Goal: Task Accomplishment & Management: Use online tool/utility

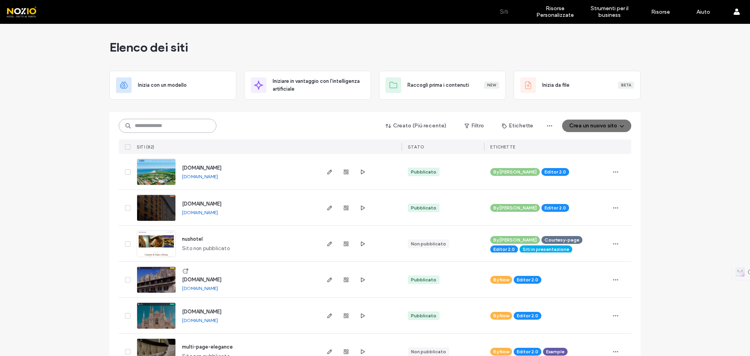
click at [173, 127] on input at bounding box center [168, 126] width 98 height 14
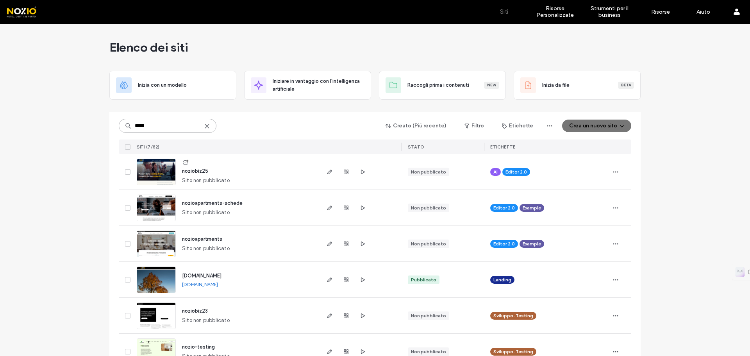
type input "*****"
click at [212, 175] on div "noziobiz25 Sito non pubblicato" at bounding box center [247, 172] width 143 height 36
click at [363, 171] on span "button" at bounding box center [362, 171] width 9 height 9
click at [328, 173] on icon "button" at bounding box center [330, 172] width 6 height 6
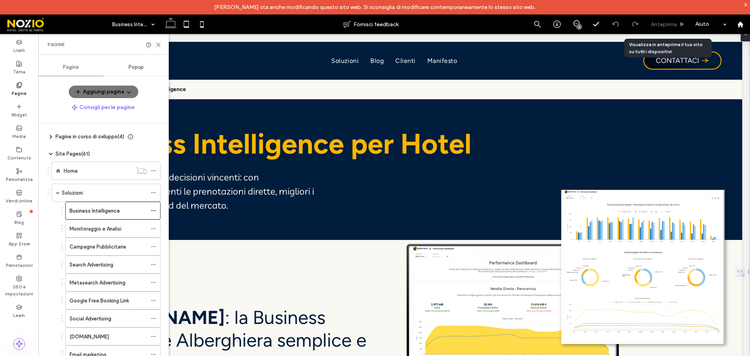
click at [663, 22] on span "Anteprima" at bounding box center [664, 24] width 26 height 7
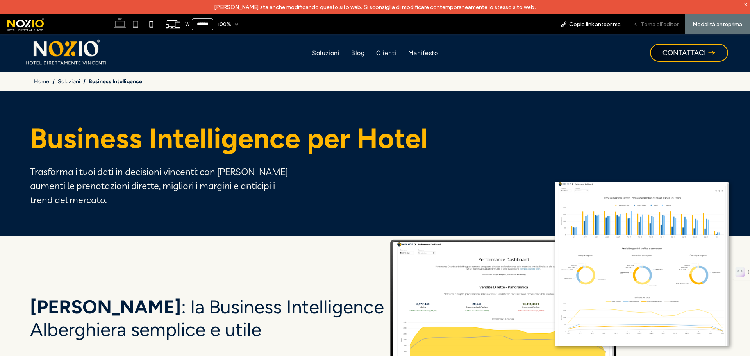
click at [656, 27] on span "Torna all'editor" at bounding box center [660, 24] width 38 height 7
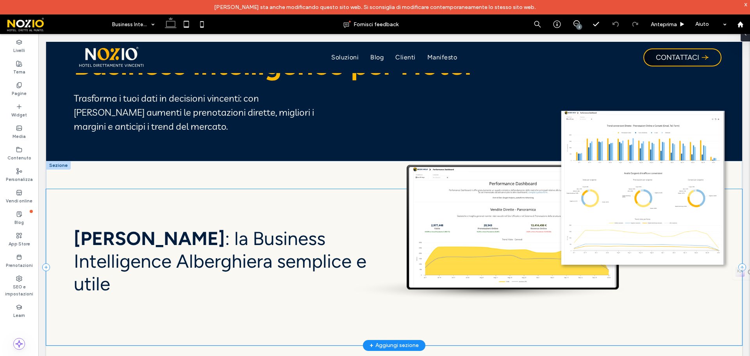
scroll to position [72, 0]
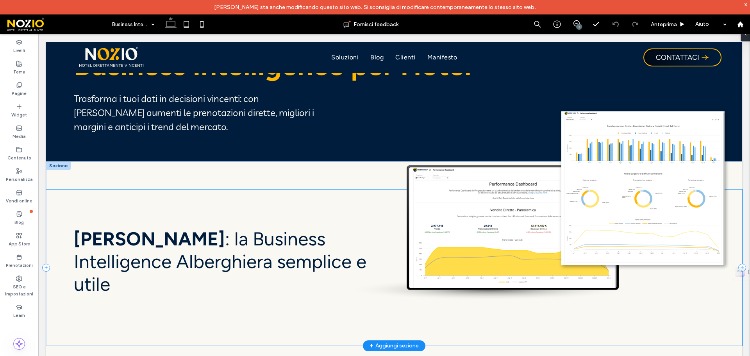
click at [189, 242] on div at bounding box center [394, 267] width 696 height 156
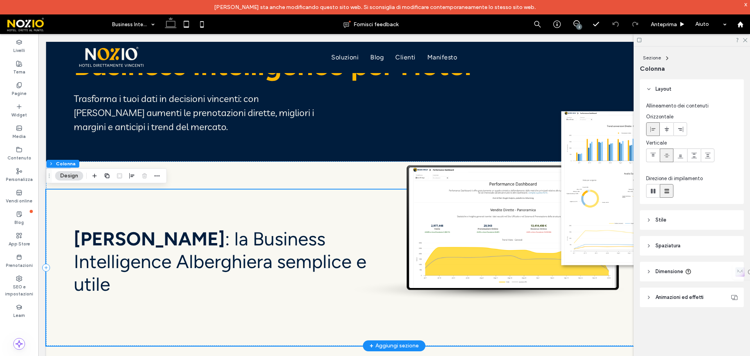
click at [201, 236] on div at bounding box center [394, 267] width 696 height 156
click at [262, 316] on div at bounding box center [394, 267] width 696 height 156
click at [242, 264] on div at bounding box center [394, 267] width 696 height 156
click at [156, 175] on icon "button" at bounding box center [157, 176] width 6 height 6
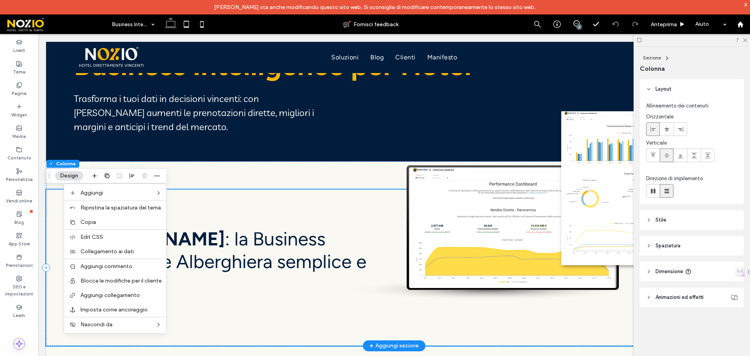
click at [248, 262] on div at bounding box center [394, 267] width 696 height 156
click at [203, 259] on div at bounding box center [394, 267] width 696 height 156
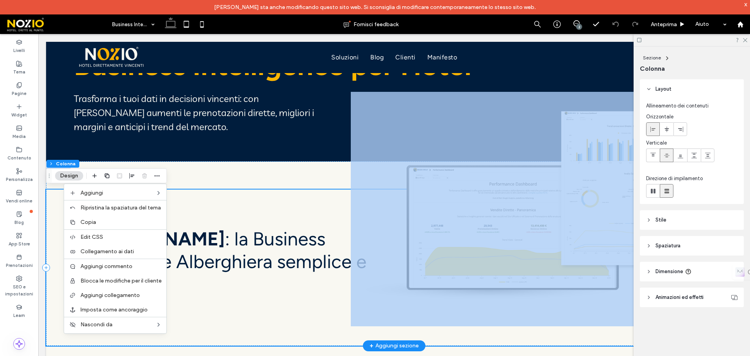
click at [203, 259] on div at bounding box center [394, 267] width 696 height 156
click at [264, 301] on div at bounding box center [394, 267] width 696 height 156
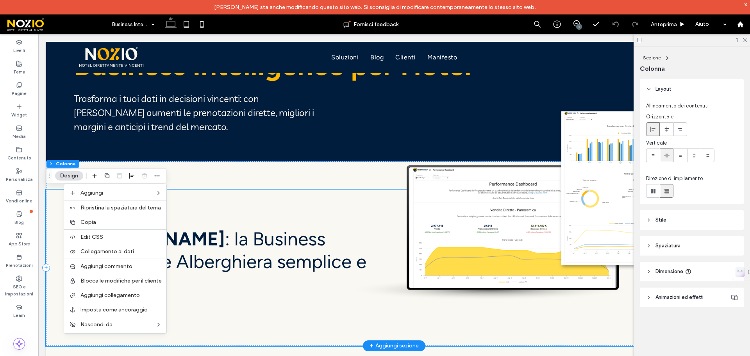
click at [223, 336] on div at bounding box center [394, 267] width 696 height 156
click at [66, 172] on button "Design" at bounding box center [69, 175] width 28 height 9
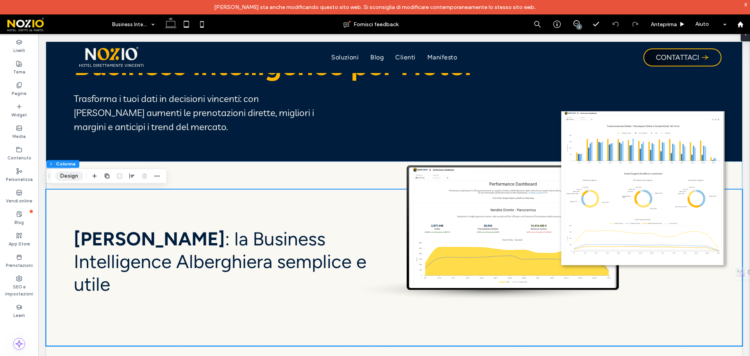
click at [59, 178] on button "Design" at bounding box center [69, 175] width 28 height 9
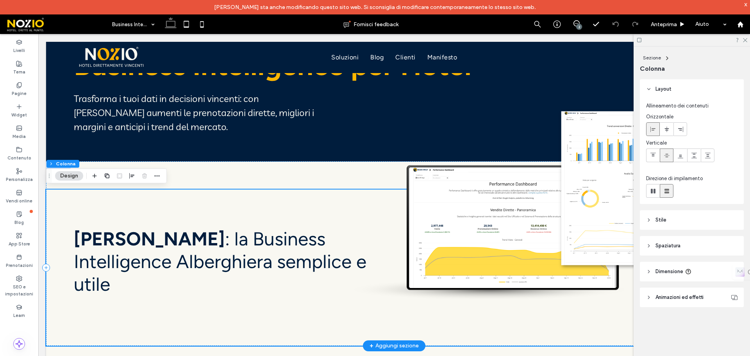
click at [296, 270] on div at bounding box center [394, 267] width 696 height 156
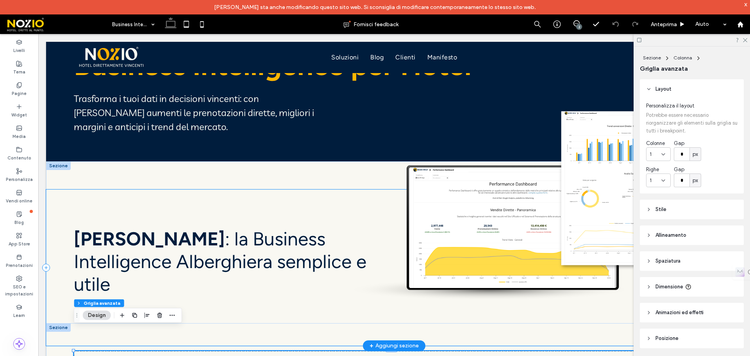
click at [139, 256] on div at bounding box center [394, 267] width 696 height 156
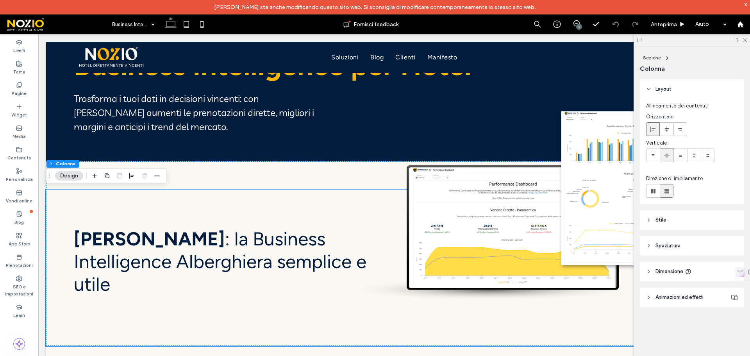
click at [647, 219] on icon at bounding box center [648, 219] width 5 height 5
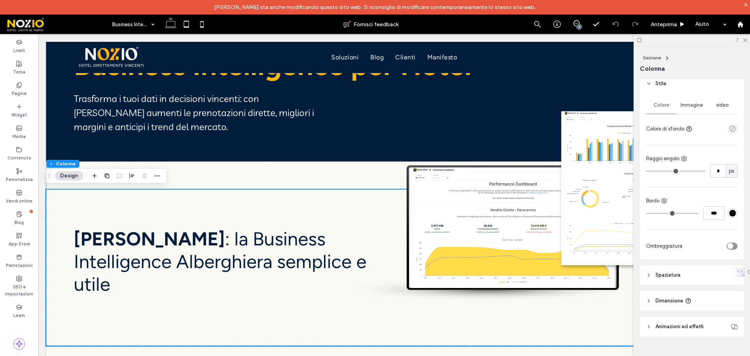
scroll to position [137, 0]
click at [744, 39] on icon at bounding box center [744, 39] width 5 height 5
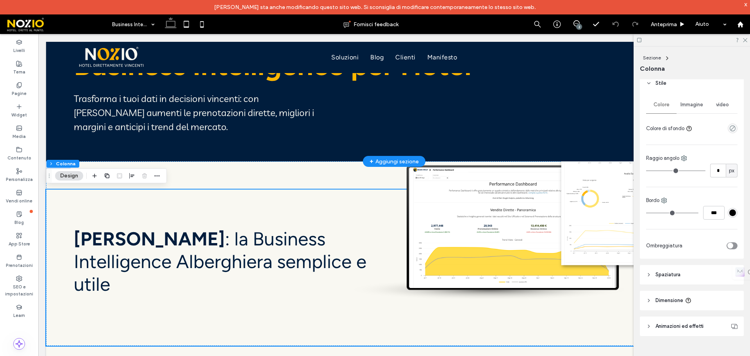
scroll to position [72, 0]
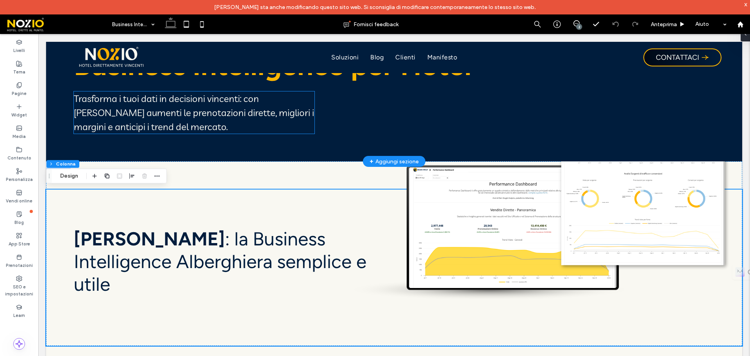
click at [182, 123] on span "Trasforma i tuoi dati in decisioni vincenti: con Nozio Wolf aumenti le prenotaz…" at bounding box center [194, 113] width 240 height 40
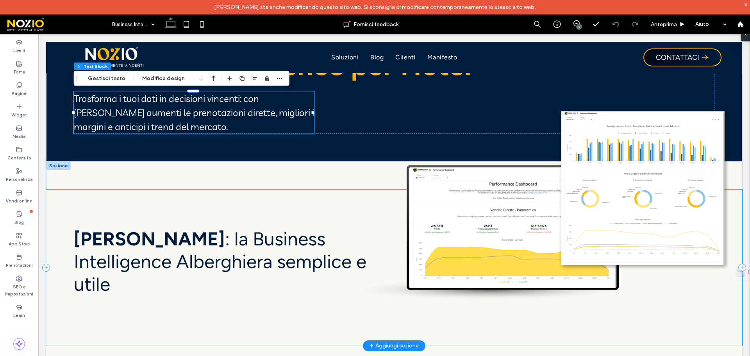
click at [147, 266] on div at bounding box center [394, 267] width 696 height 156
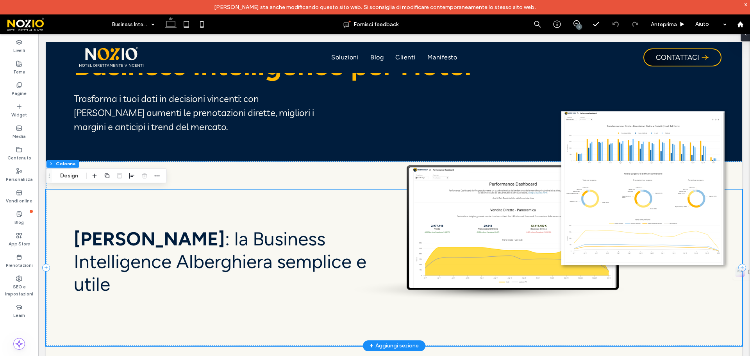
click at [262, 262] on div at bounding box center [394, 267] width 696 height 156
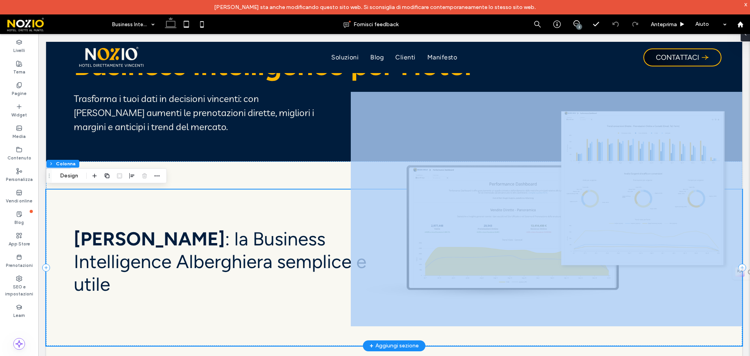
click at [262, 262] on div at bounding box center [394, 267] width 696 height 156
click at [192, 253] on div at bounding box center [394, 267] width 696 height 156
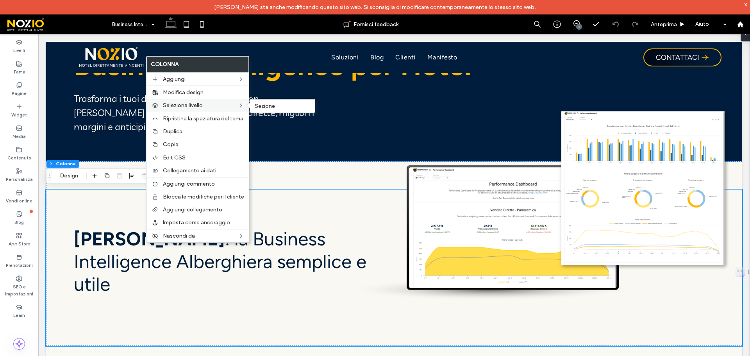
click at [172, 107] on span "Seleziona livello" at bounding box center [183, 105] width 40 height 7
click at [265, 106] on span "Sezione" at bounding box center [265, 106] width 20 height 7
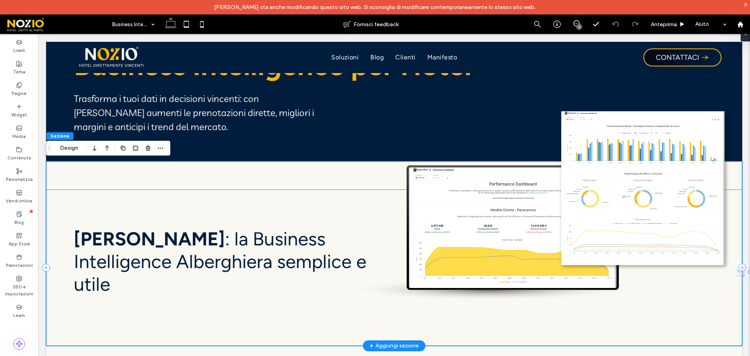
click at [202, 255] on div at bounding box center [394, 267] width 696 height 156
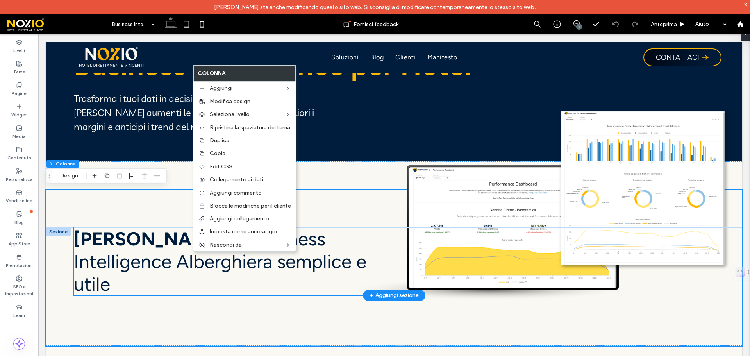
click at [146, 263] on span ": la Business Intelligence Alberghiera semplice e utile" at bounding box center [220, 261] width 293 height 68
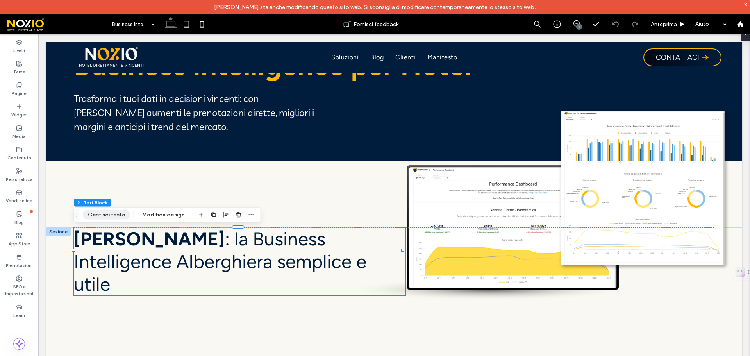
click at [115, 214] on button "Gestisci testo" at bounding box center [107, 214] width 48 height 9
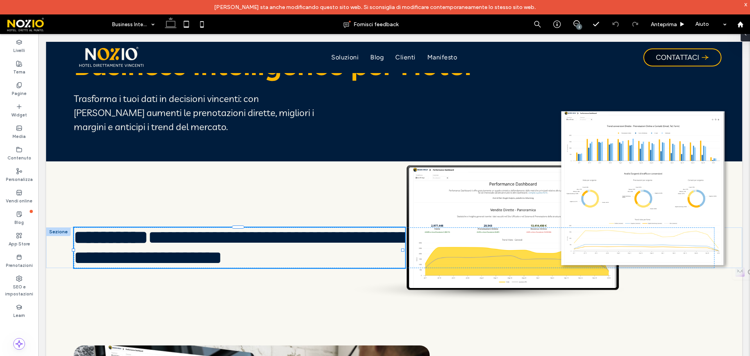
type input "*******"
type input "**"
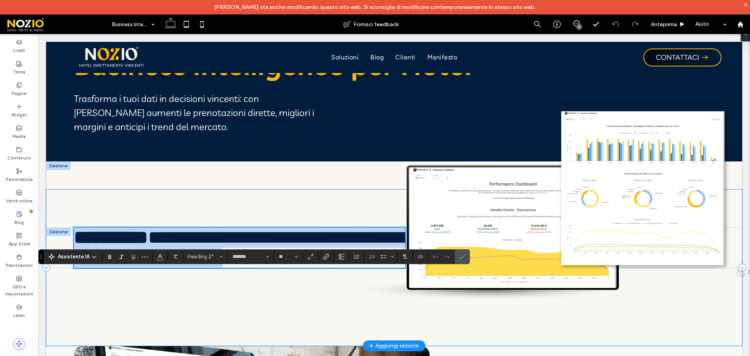
scroll to position [0, 0]
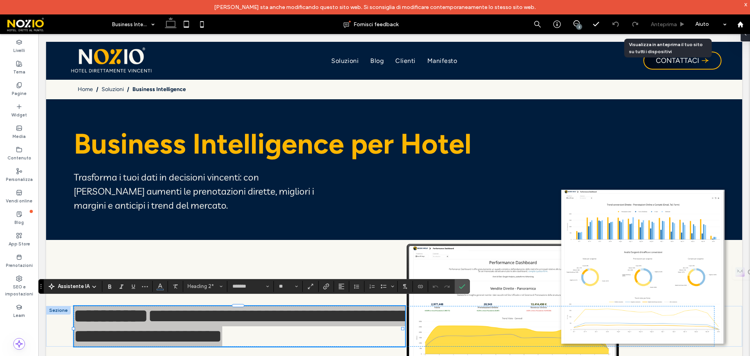
drag, startPoint x: 611, startPoint y: 18, endPoint x: 661, endPoint y: 24, distance: 51.2
click at [661, 24] on span "Anteprima" at bounding box center [664, 24] width 26 height 7
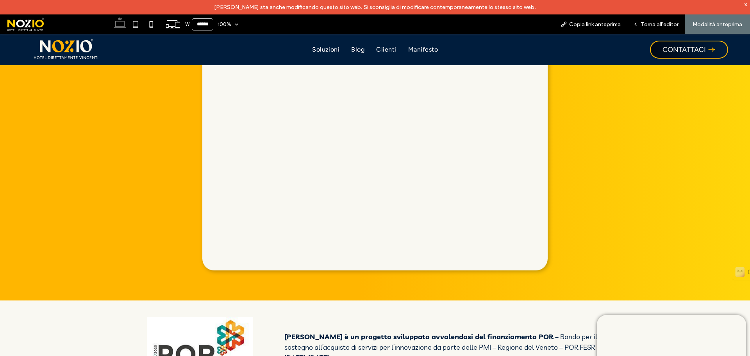
scroll to position [2149, 0]
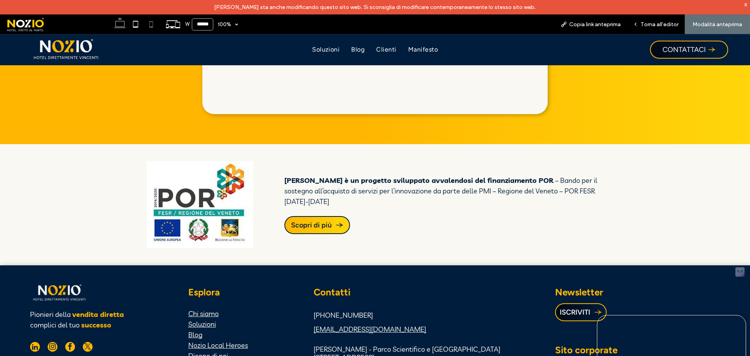
click at [150, 23] on use at bounding box center [152, 24] width 4 height 6
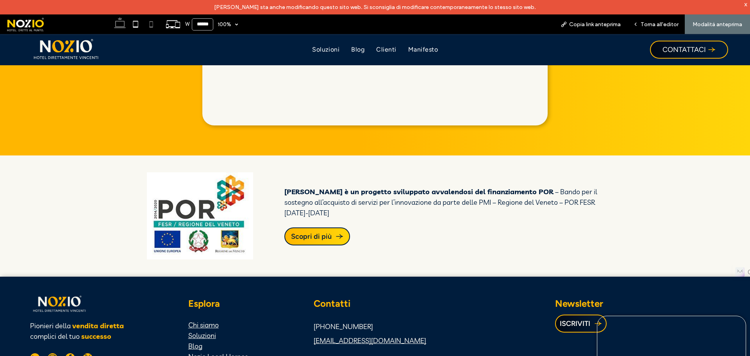
type input "*****"
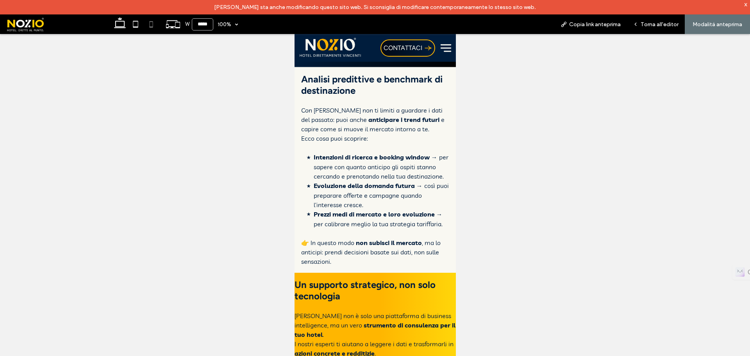
scroll to position [1094, 0]
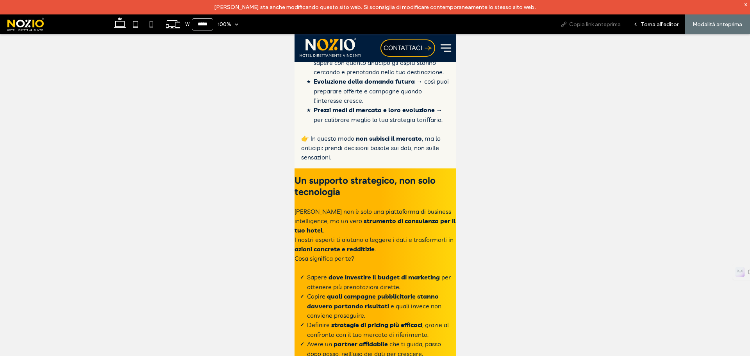
click at [597, 32] on div "Copia link anteprima" at bounding box center [590, 24] width 73 height 20
click at [599, 23] on span "Copia link anteprima" at bounding box center [595, 24] width 52 height 7
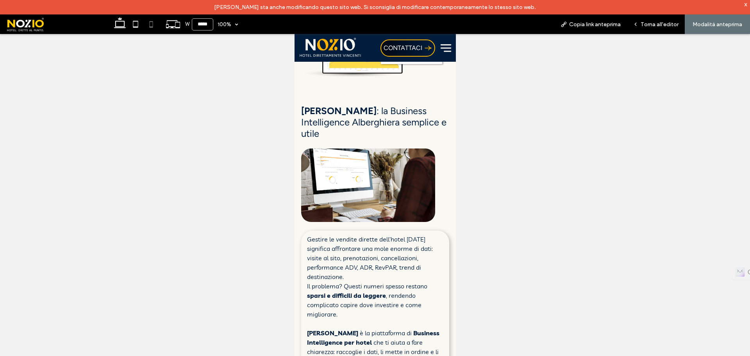
scroll to position [0, 0]
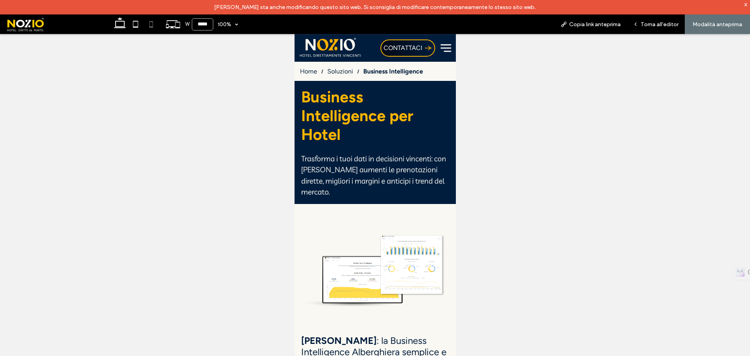
drag, startPoint x: 661, startPoint y: 24, endPoint x: 485, endPoint y: 59, distance: 180.1
click at [661, 24] on span "Torna all'editor" at bounding box center [660, 24] width 38 height 7
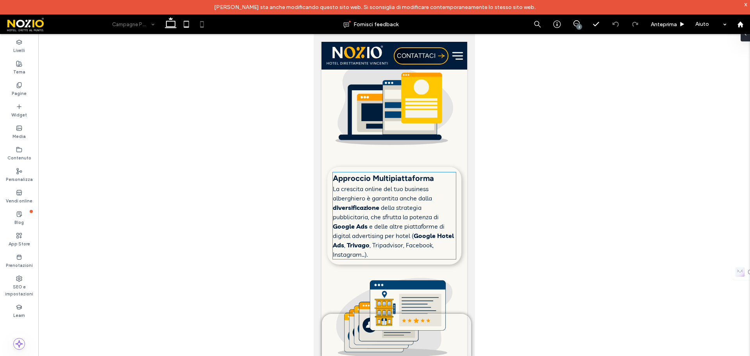
scroll to position [1524, 0]
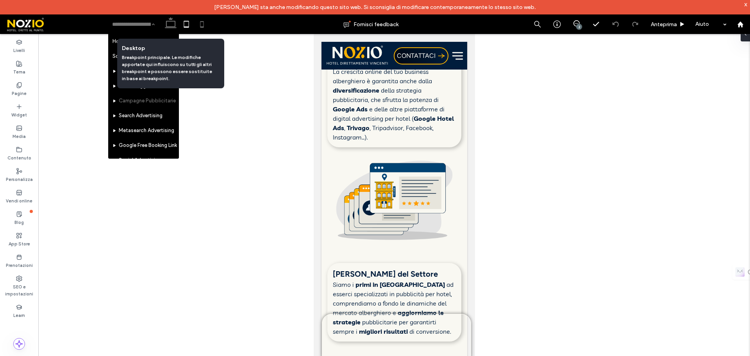
click at [168, 23] on icon at bounding box center [171, 24] width 16 height 16
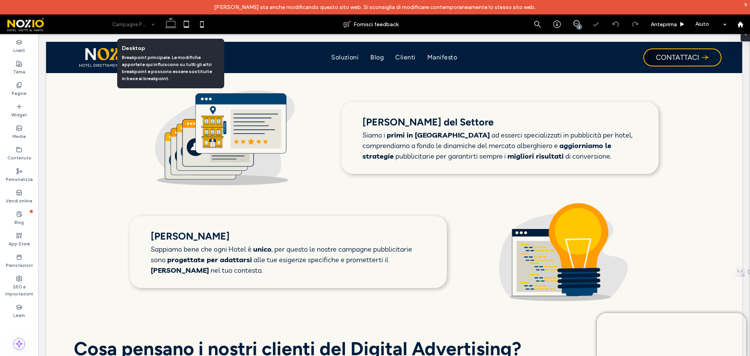
scroll to position [1281, 0]
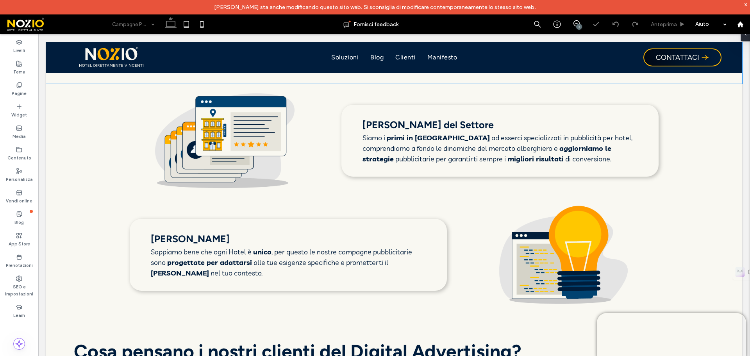
click at [649, 15] on div "Anteprima" at bounding box center [668, 24] width 46 height 20
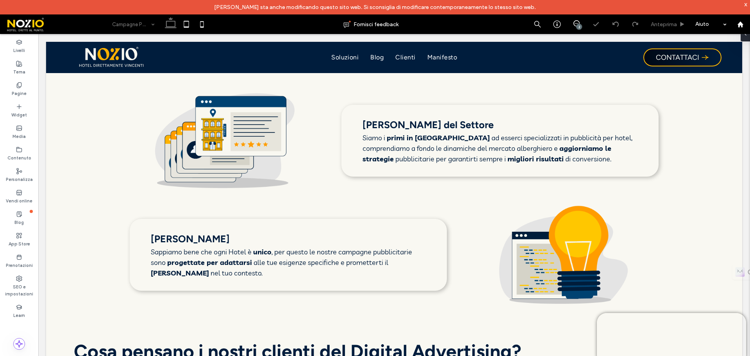
drag, startPoint x: 662, startPoint y: 23, endPoint x: 610, endPoint y: 0, distance: 56.7
click at [662, 23] on span "Anteprima" at bounding box center [664, 24] width 26 height 7
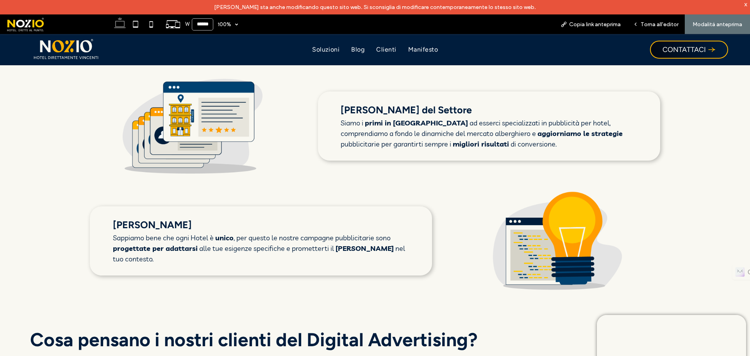
scroll to position [1294, 0]
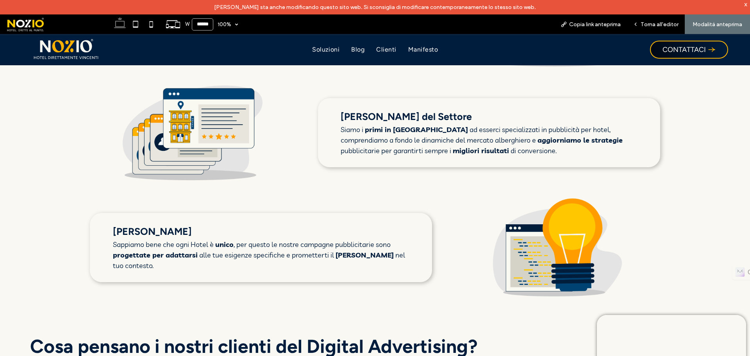
click at [69, 50] on img at bounding box center [66, 49] width 72 height 27
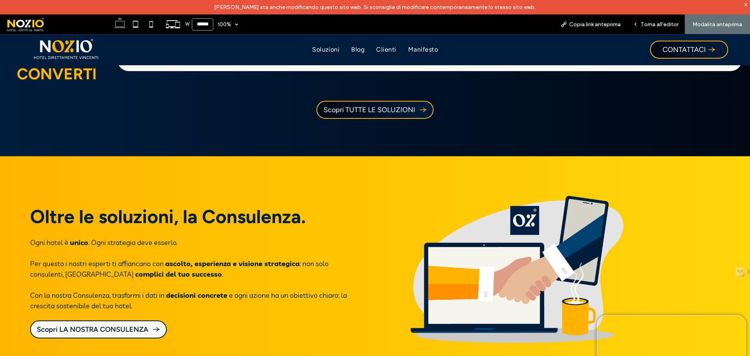
scroll to position [1485, 0]
